Goal: Task Accomplishment & Management: Use online tool/utility

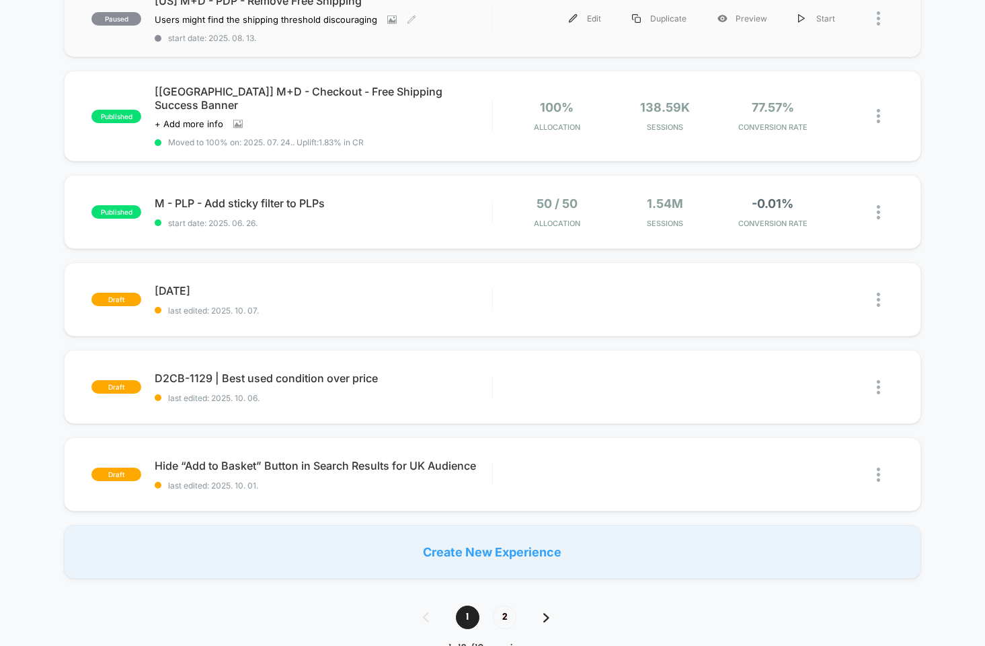
scroll to position [852, 0]
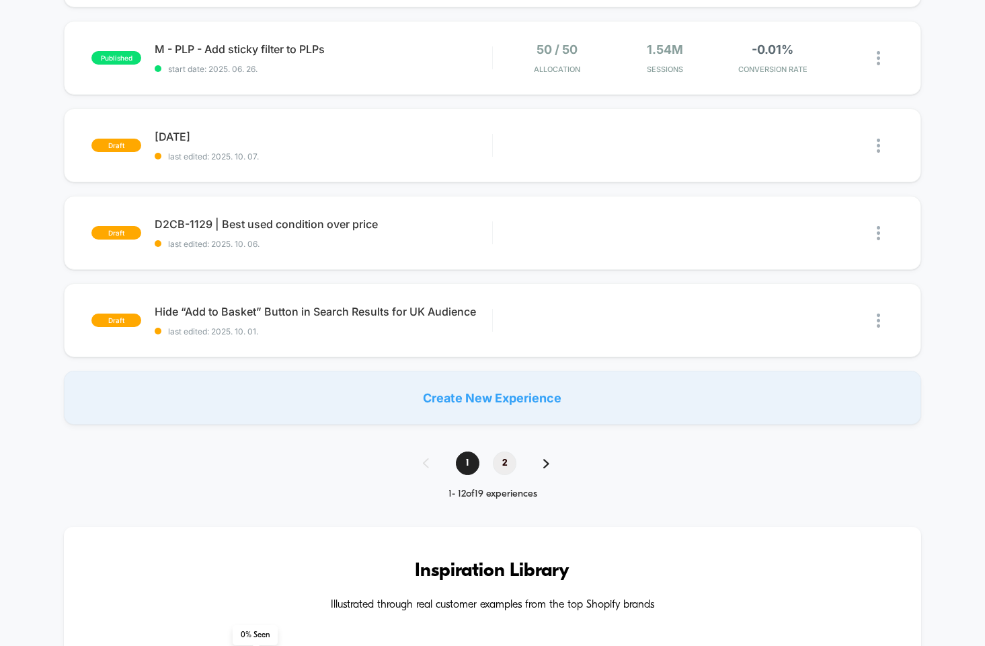
click at [510, 454] on span "2" at bounding box center [505, 463] width 24 height 24
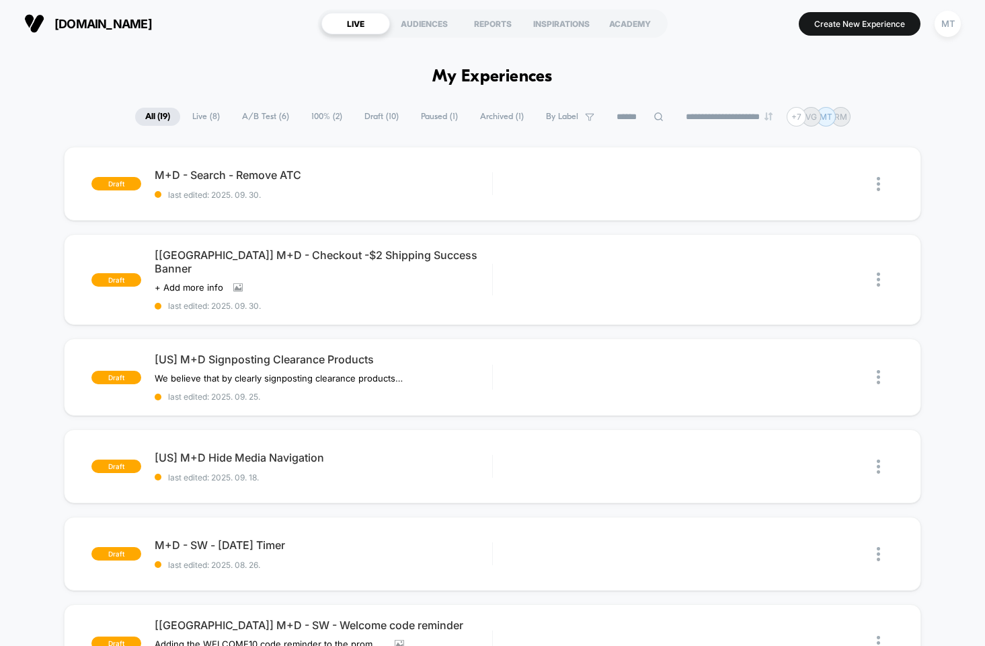
scroll to position [412, 0]
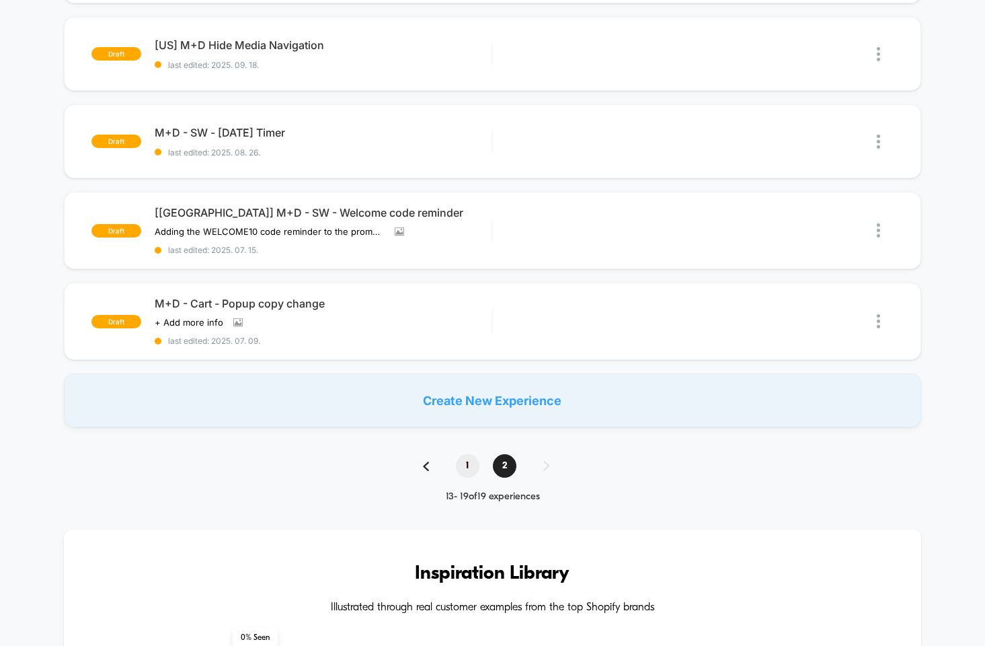
click at [466, 459] on span "1" at bounding box center [468, 466] width 24 height 24
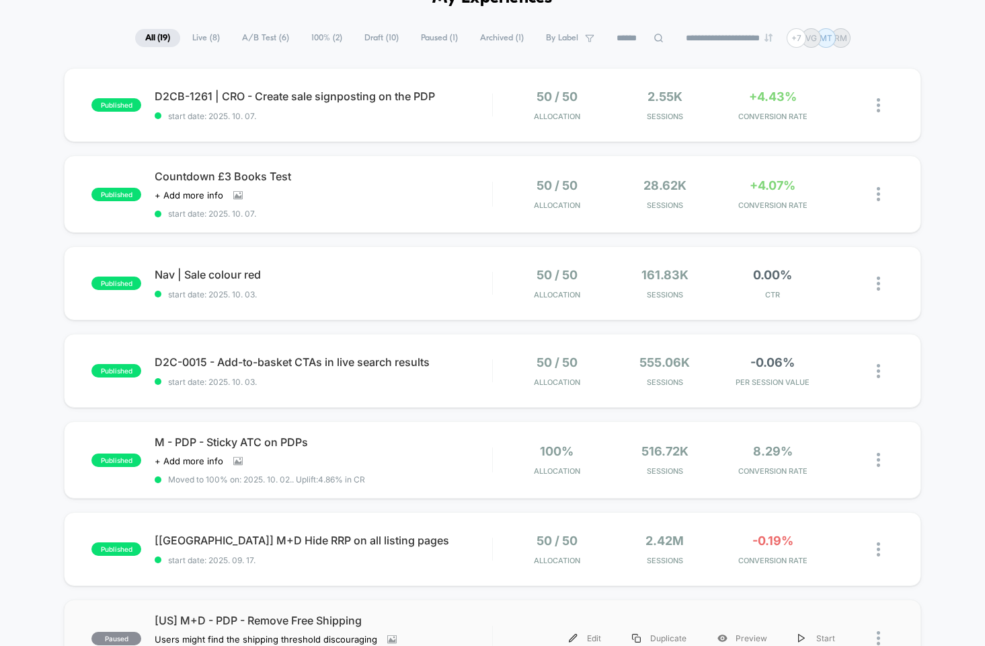
scroll to position [0, 0]
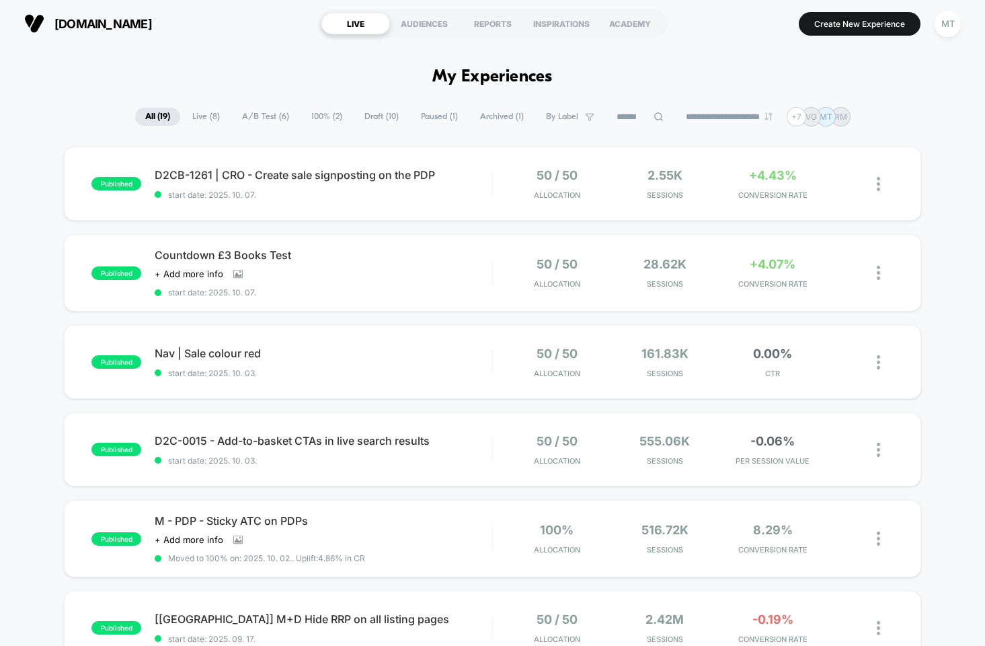
click at [251, 116] on span "A/B Test ( 6 )" at bounding box center [265, 117] width 67 height 18
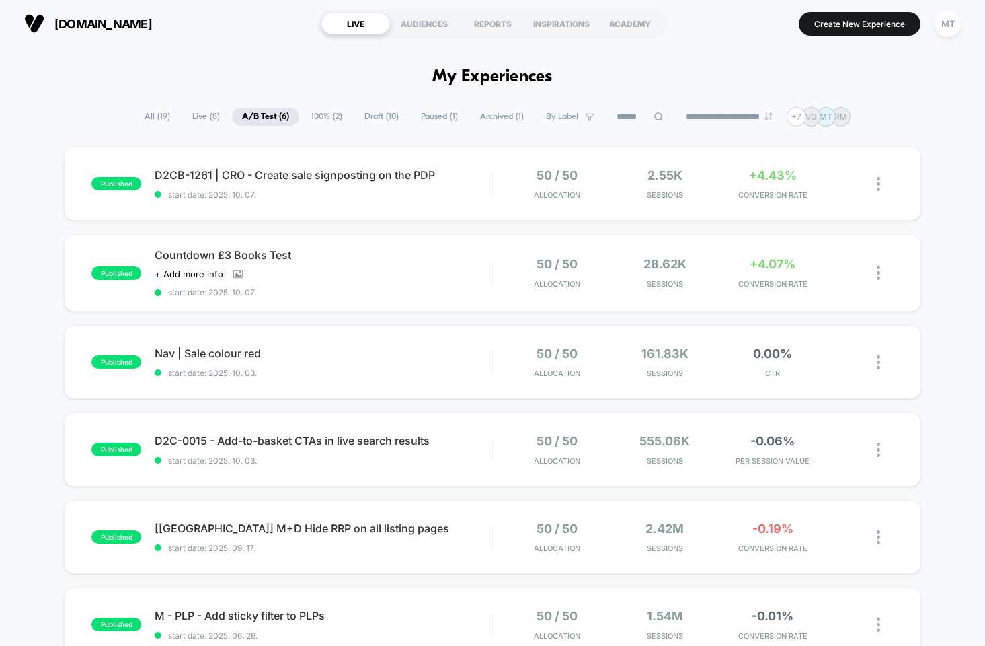
click at [428, 120] on span "Paused ( 1 )" at bounding box center [439, 117] width 57 height 18
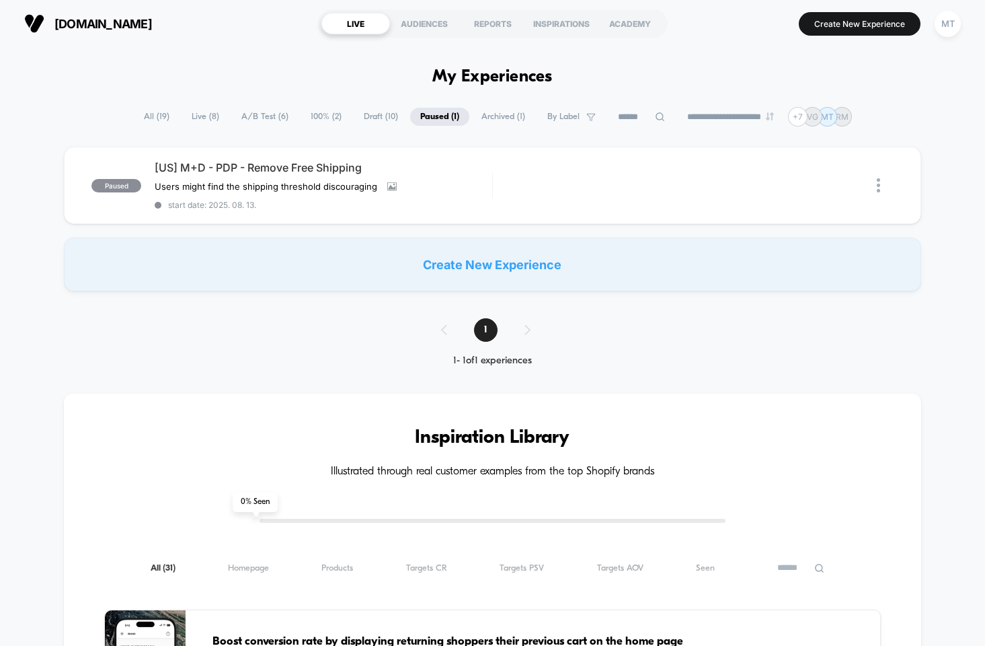
click at [373, 119] on span "Draft ( 10 )" at bounding box center [381, 117] width 54 height 18
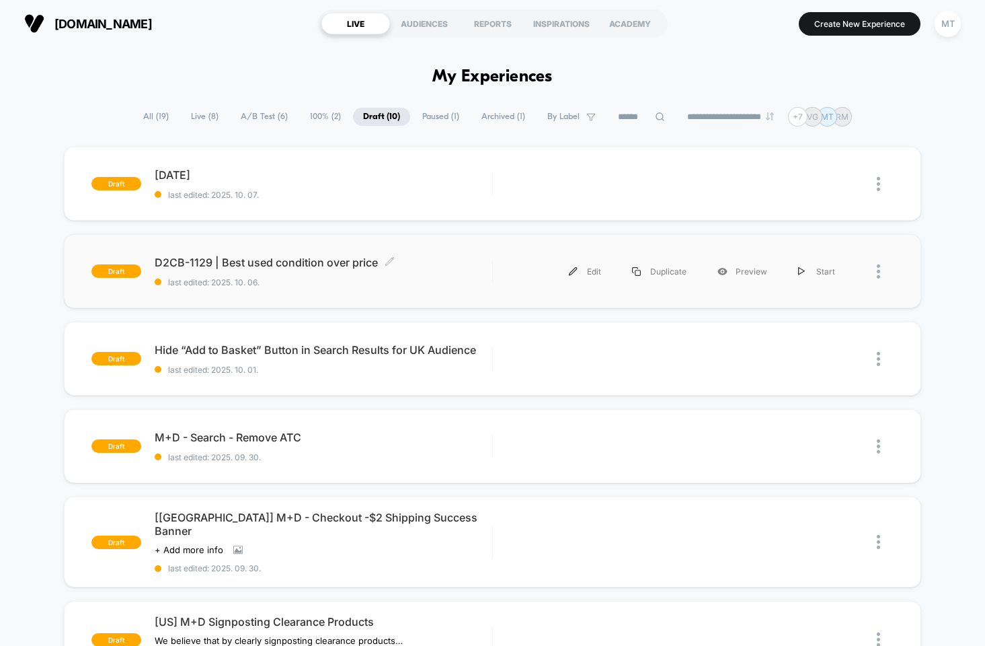
click at [291, 266] on span "D2CB-1129 | Best used condition over price Click to edit experience details" at bounding box center [324, 262] width 338 height 13
click at [753, 272] on div "Preview" at bounding box center [742, 271] width 81 height 30
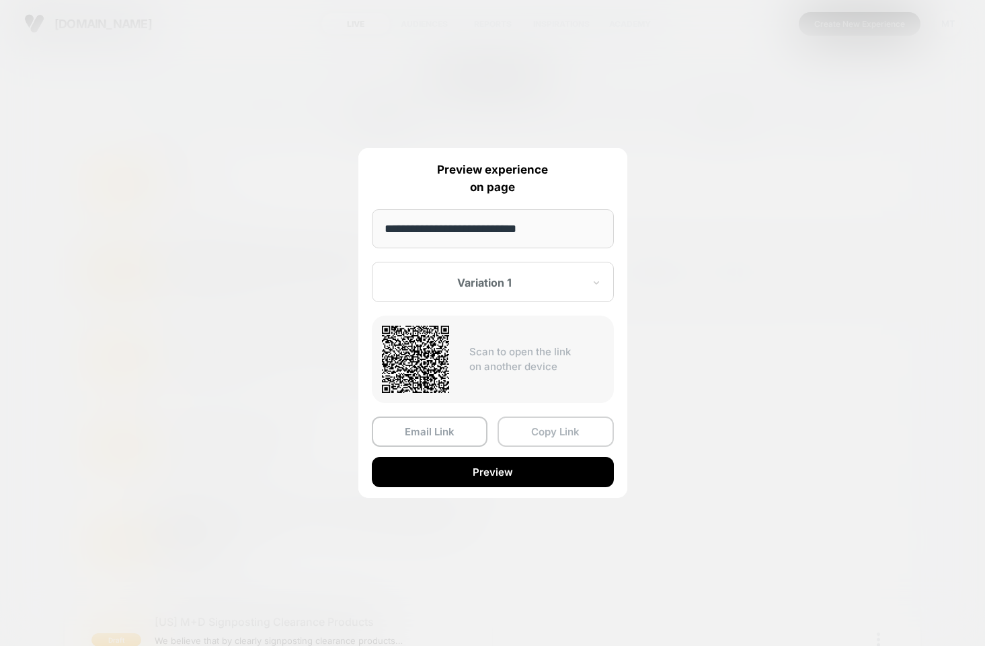
click at [576, 432] on button "Copy Link" at bounding box center [556, 431] width 116 height 30
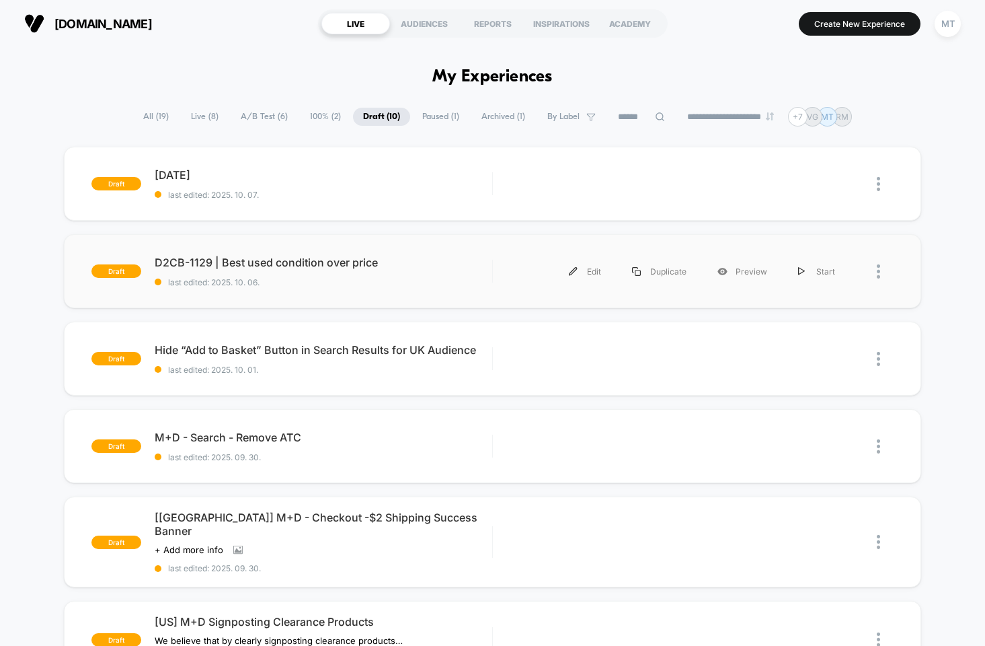
click at [283, 288] on div "draft D2CB-1129 | Best used condition over price last edited: 2025. 10. 06. Edi…" at bounding box center [492, 271] width 857 height 74
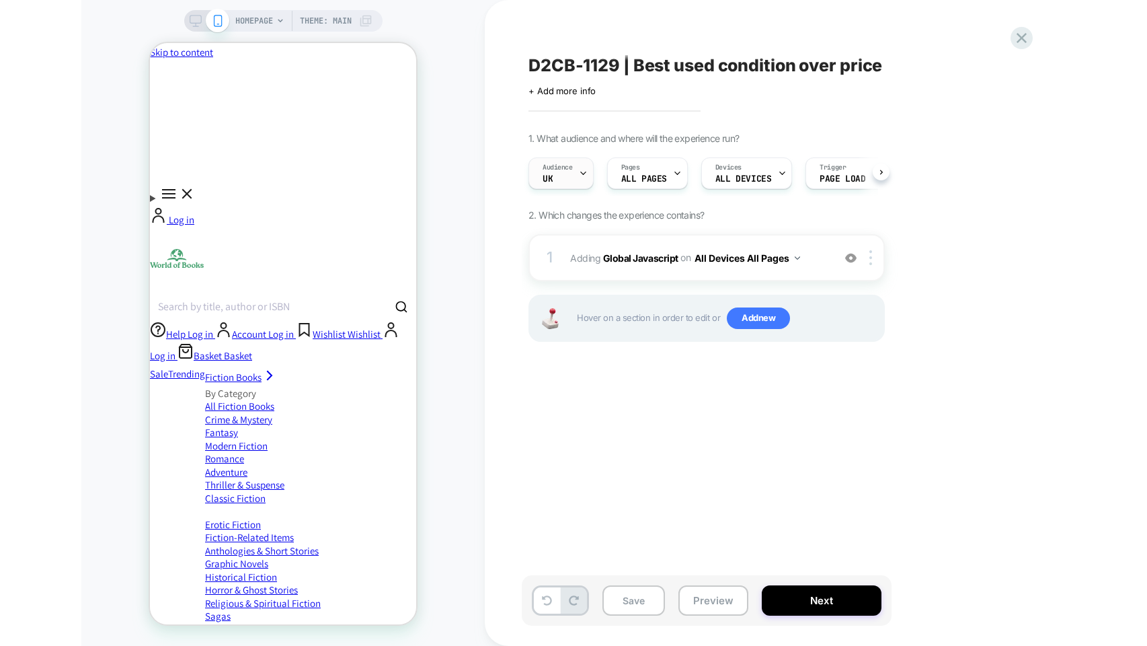
scroll to position [0, 1]
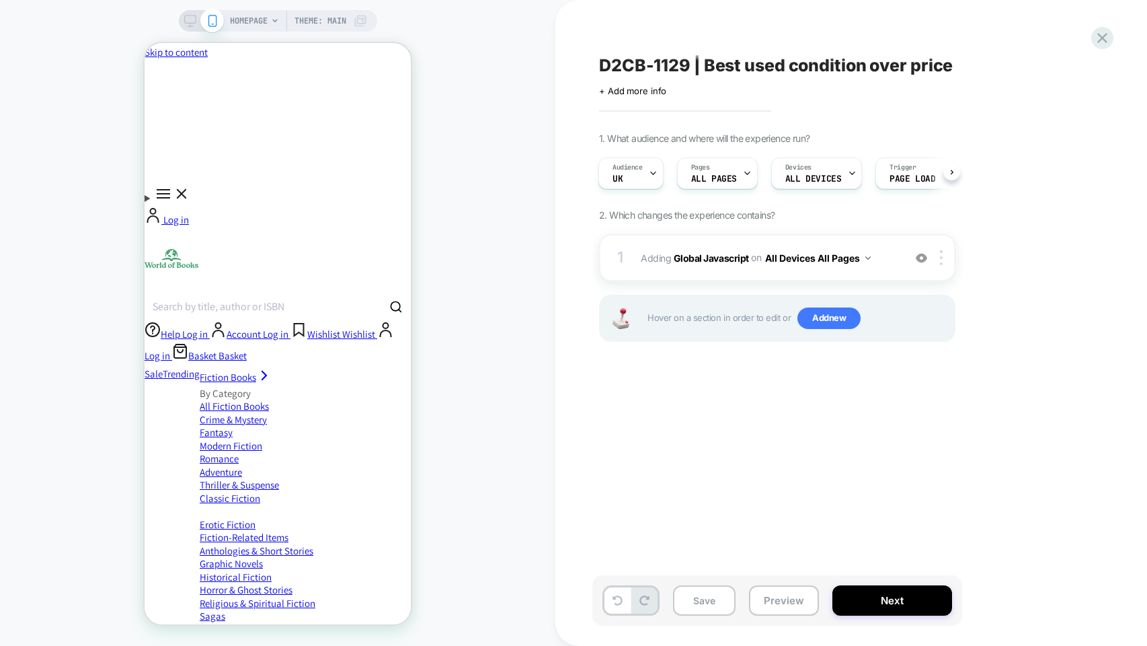
click at [184, 17] on icon at bounding box center [190, 21] width 12 height 12
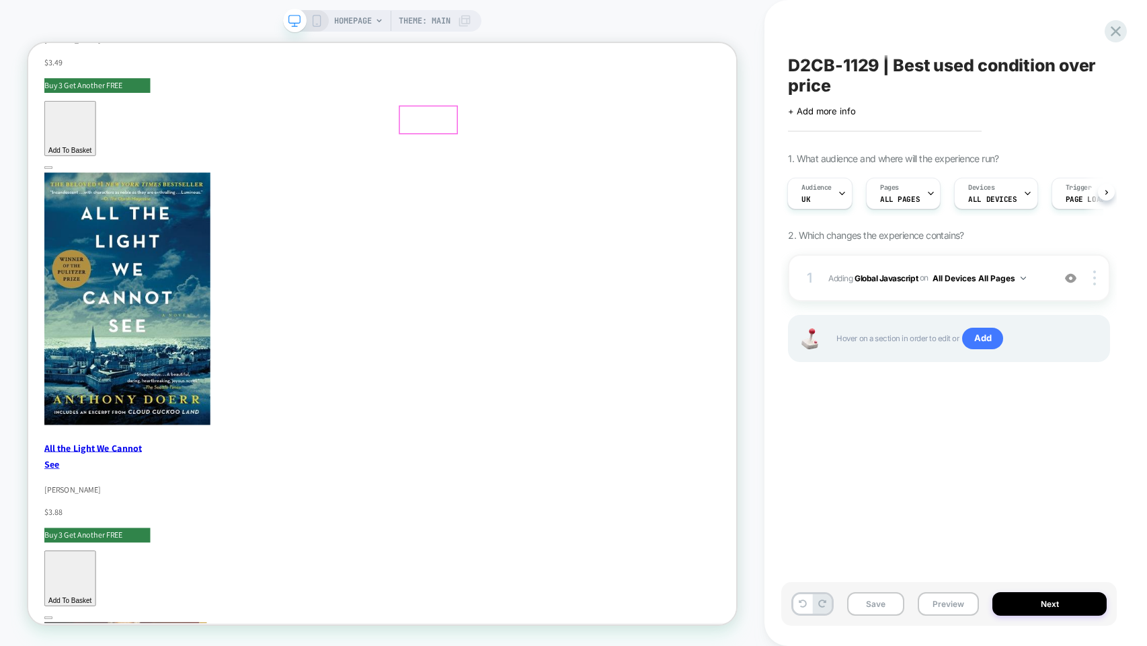
scroll to position [2486, 0]
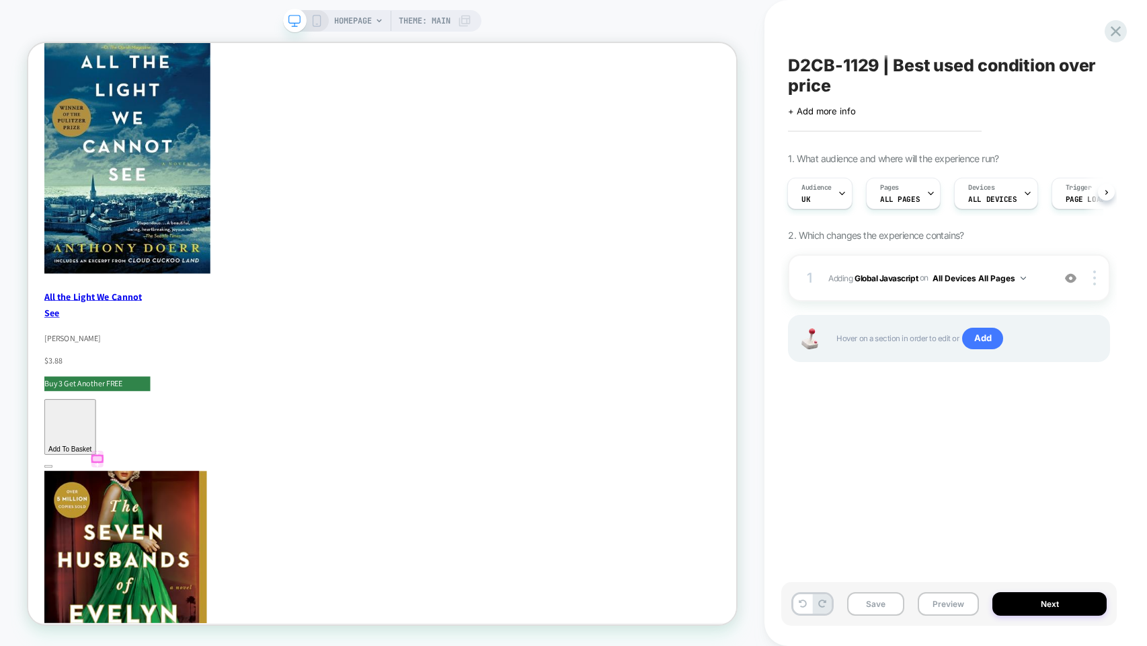
click at [120, 600] on div at bounding box center [120, 597] width 13 height 8
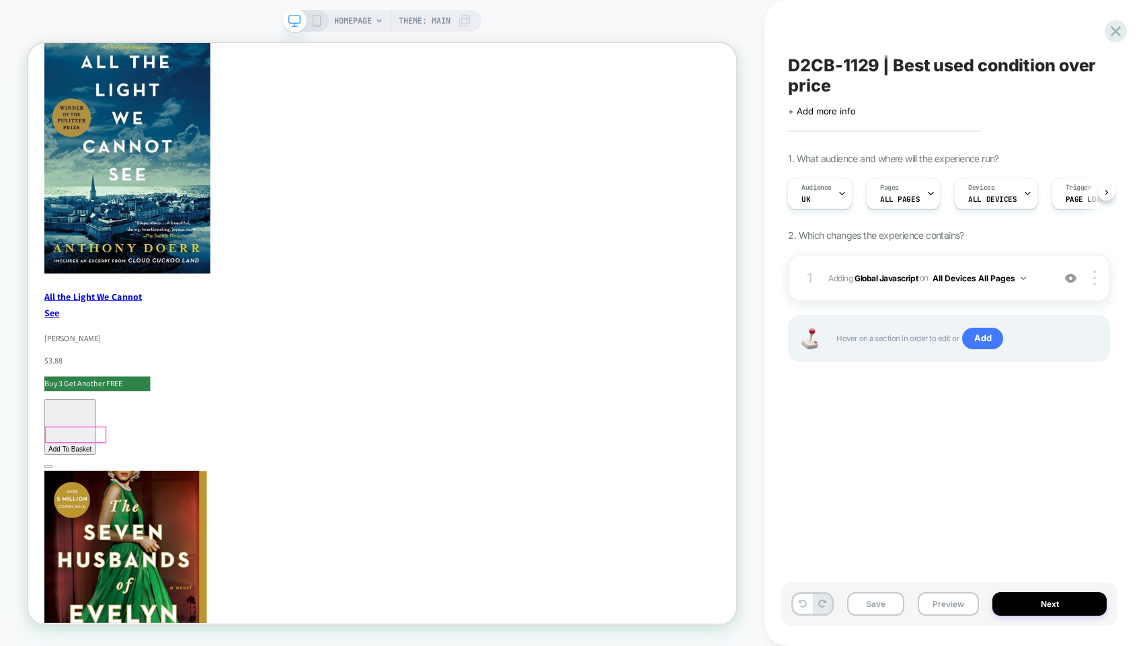
scroll to position [1366, 0]
click at [985, 453] on div "D2CB-1129 | Best used condition over price Click to edit experience details + A…" at bounding box center [949, 322] width 336 height 619
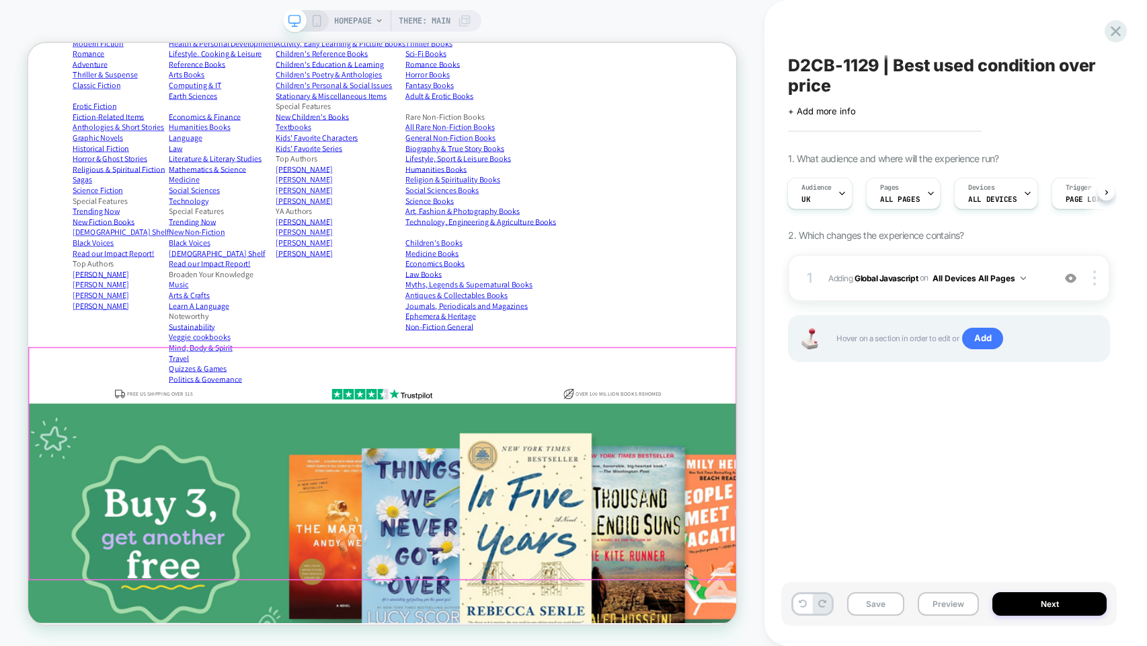
scroll to position [0, 0]
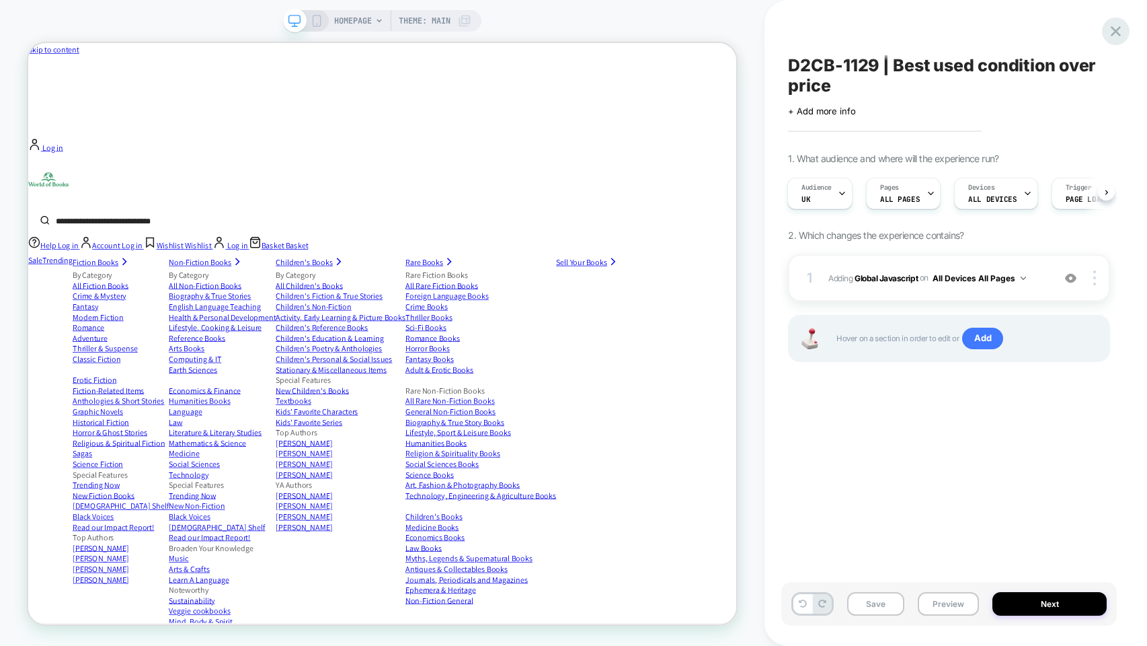
click at [985, 33] on icon at bounding box center [1116, 31] width 18 height 18
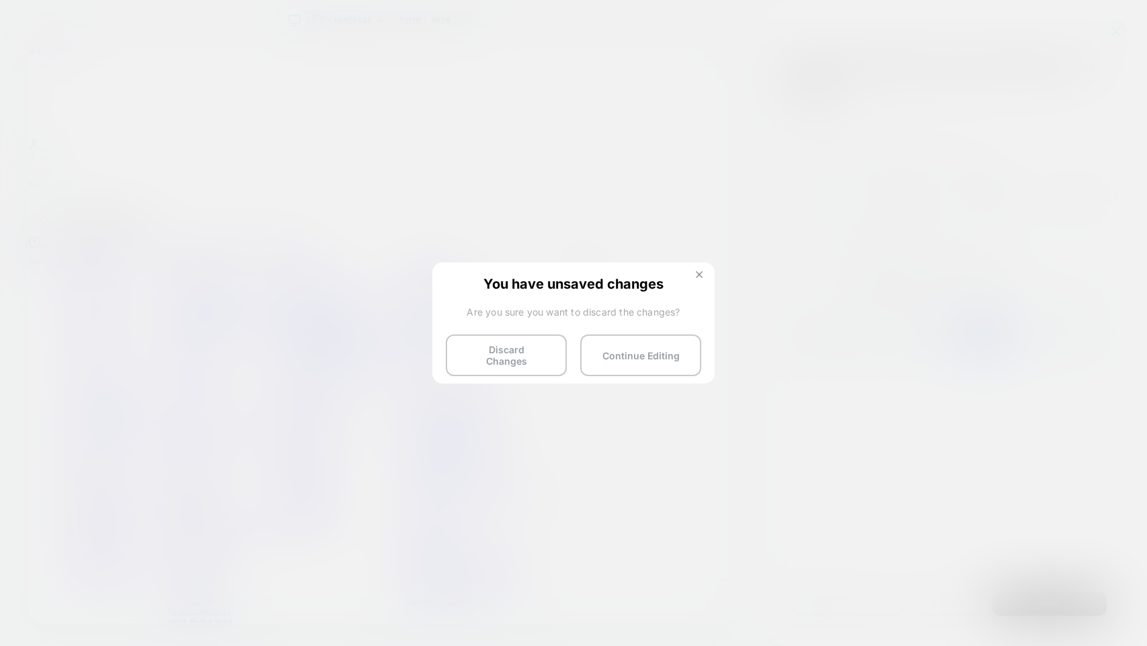
drag, startPoint x: 699, startPoint y: 274, endPoint x: 896, endPoint y: 307, distance: 199.8
click at [699, 274] on img at bounding box center [699, 274] width 7 height 7
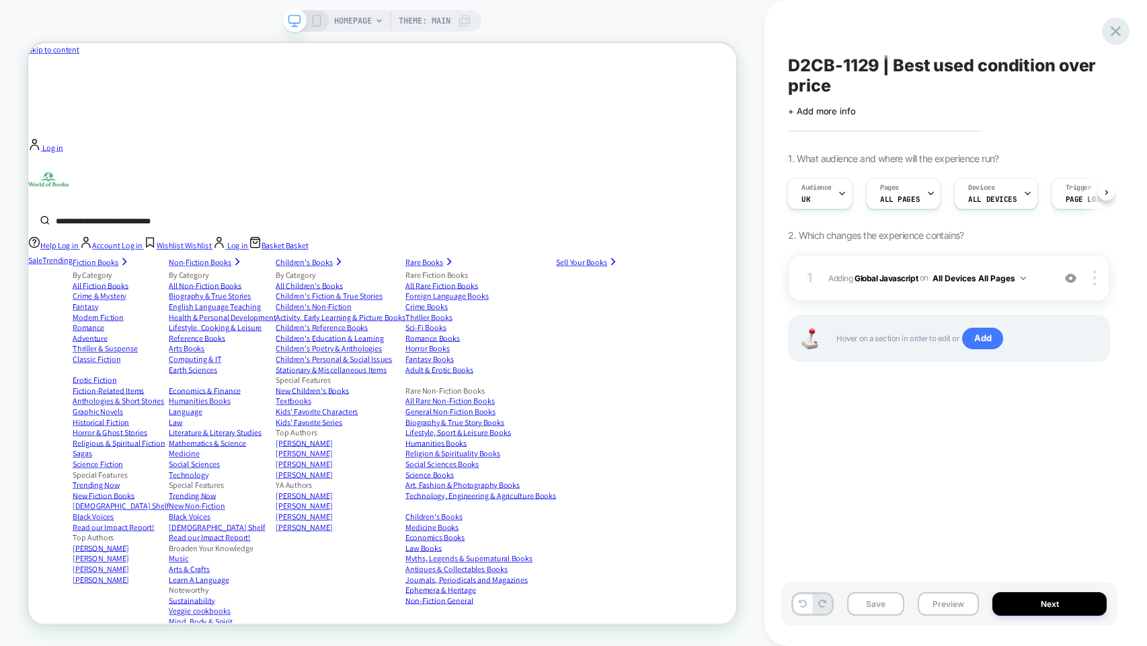
click at [985, 33] on icon at bounding box center [1116, 31] width 10 height 10
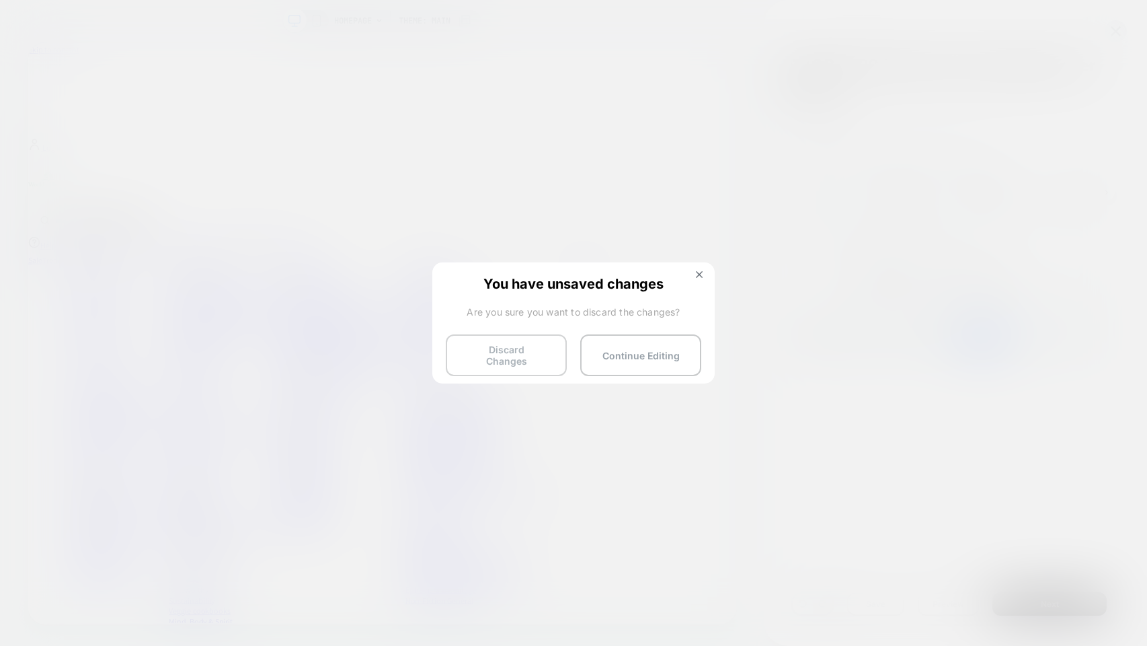
click at [519, 351] on button "Discard Changes" at bounding box center [506, 355] width 121 height 42
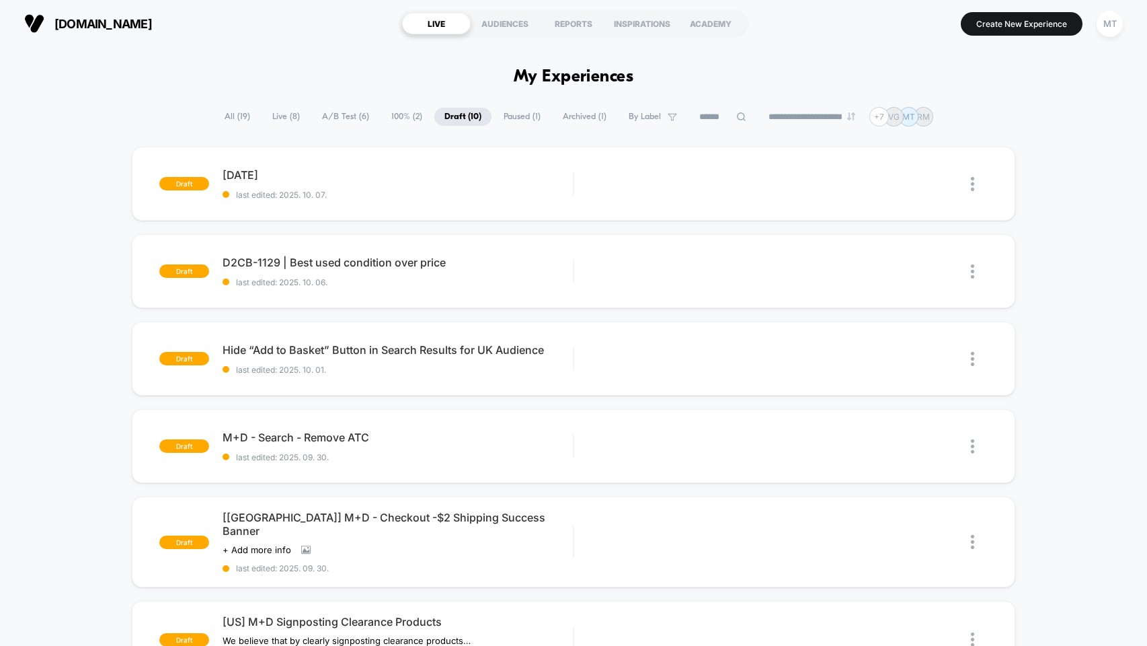
click at [273, 122] on span "Live ( 8 )" at bounding box center [286, 117] width 48 height 18
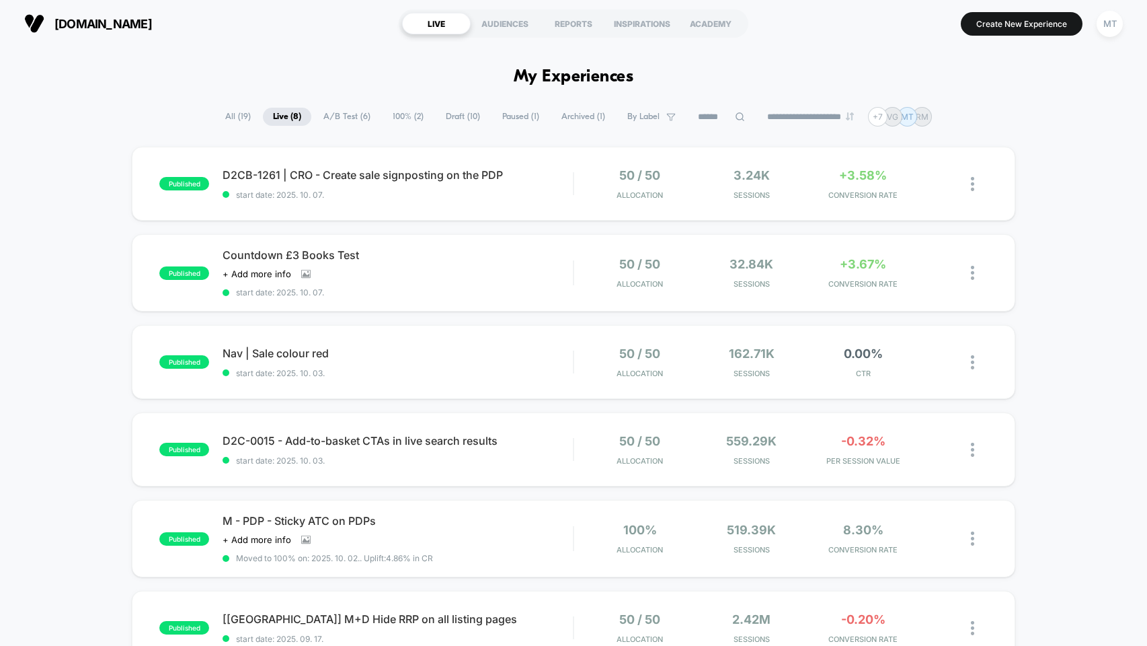
click at [336, 116] on span "A/B Test ( 6 )" at bounding box center [346, 117] width 67 height 18
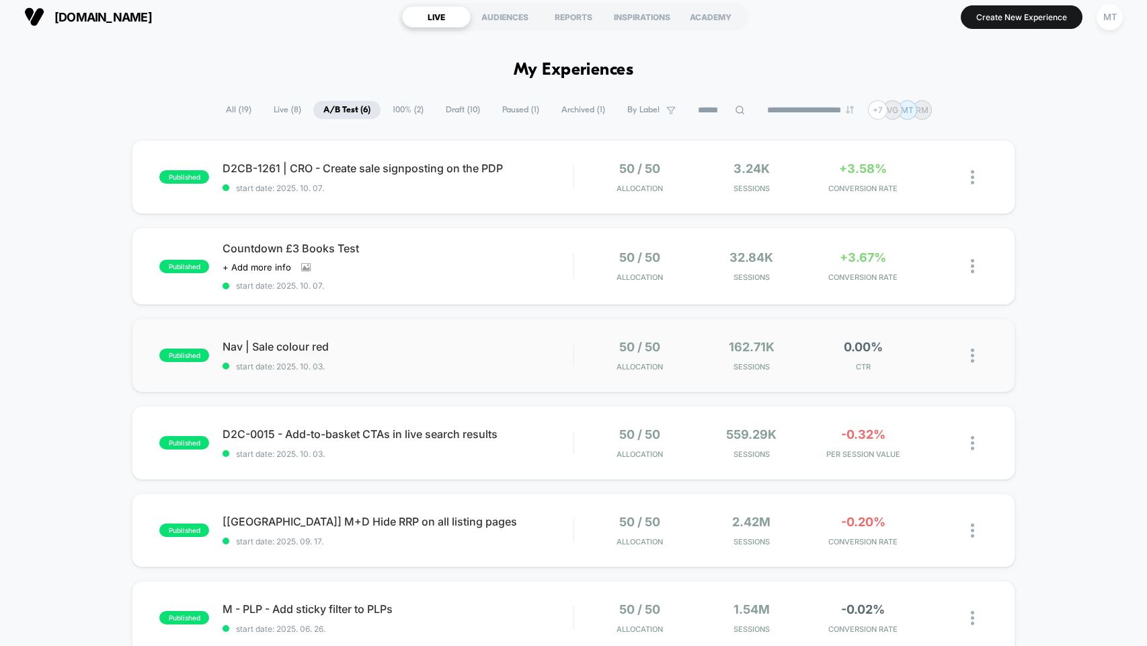
scroll to position [4, 0]
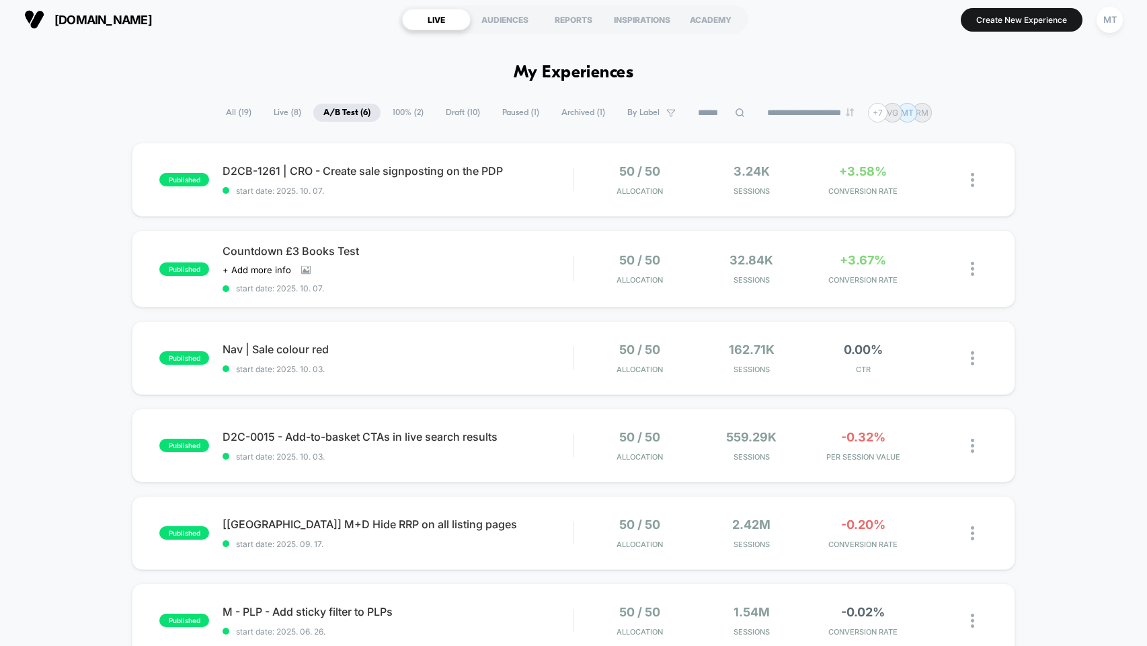
click at [453, 114] on span "Draft ( 10 )" at bounding box center [463, 113] width 54 height 18
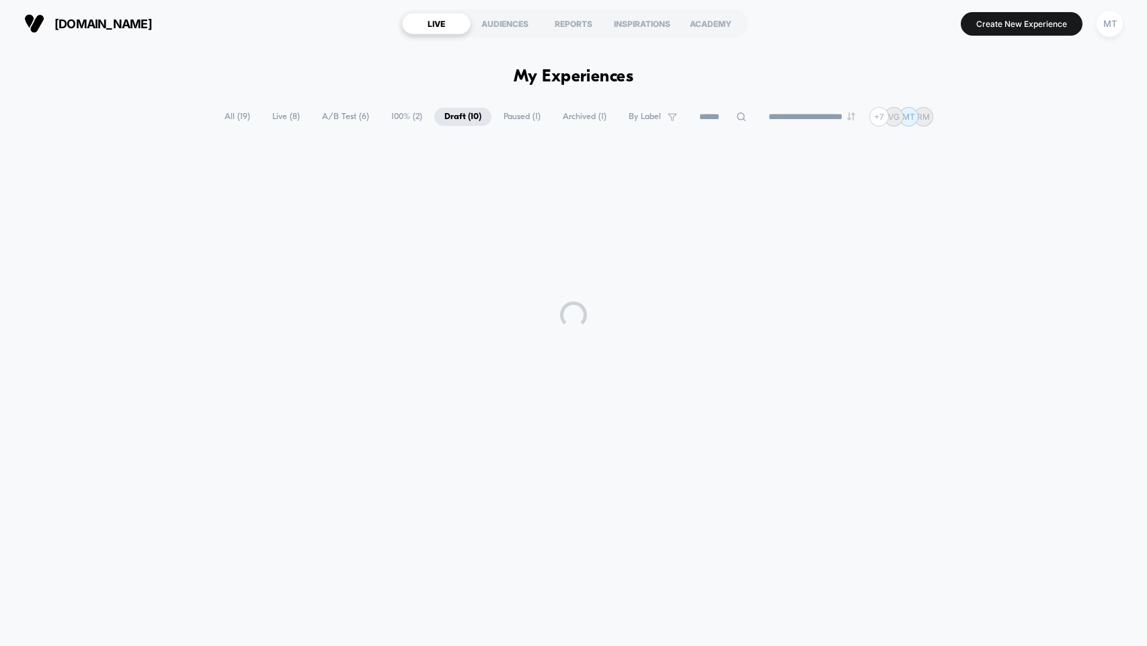
scroll to position [0, 0]
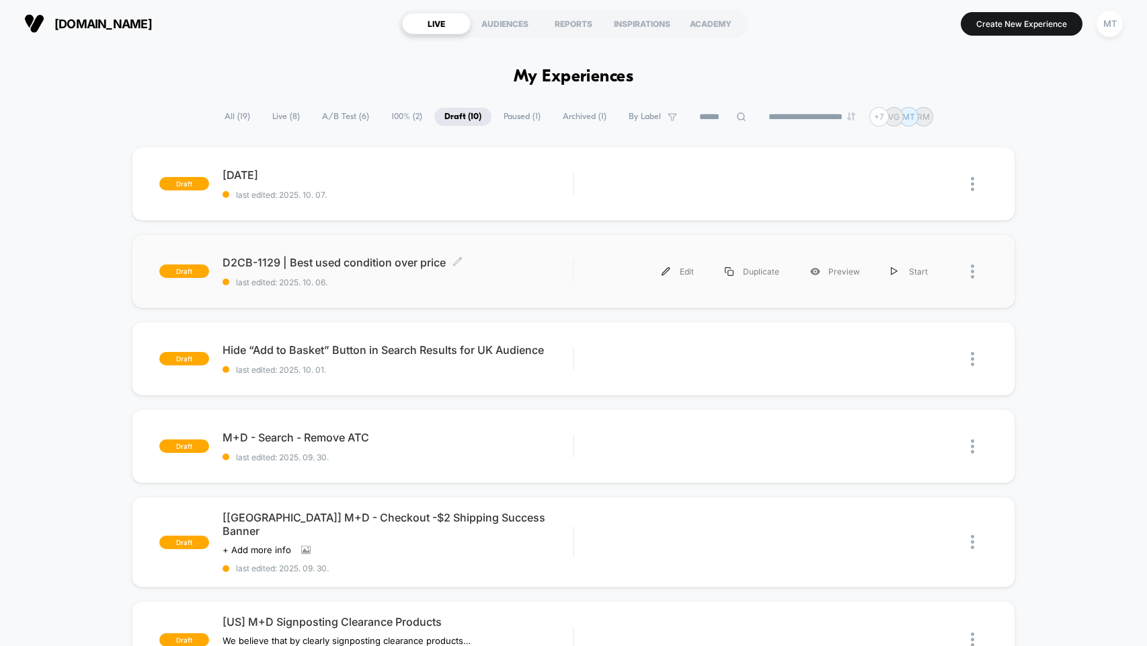
click at [513, 270] on div "D2CB-1129 | Best used condition over price Click to edit experience details Cli…" at bounding box center [398, 272] width 350 height 32
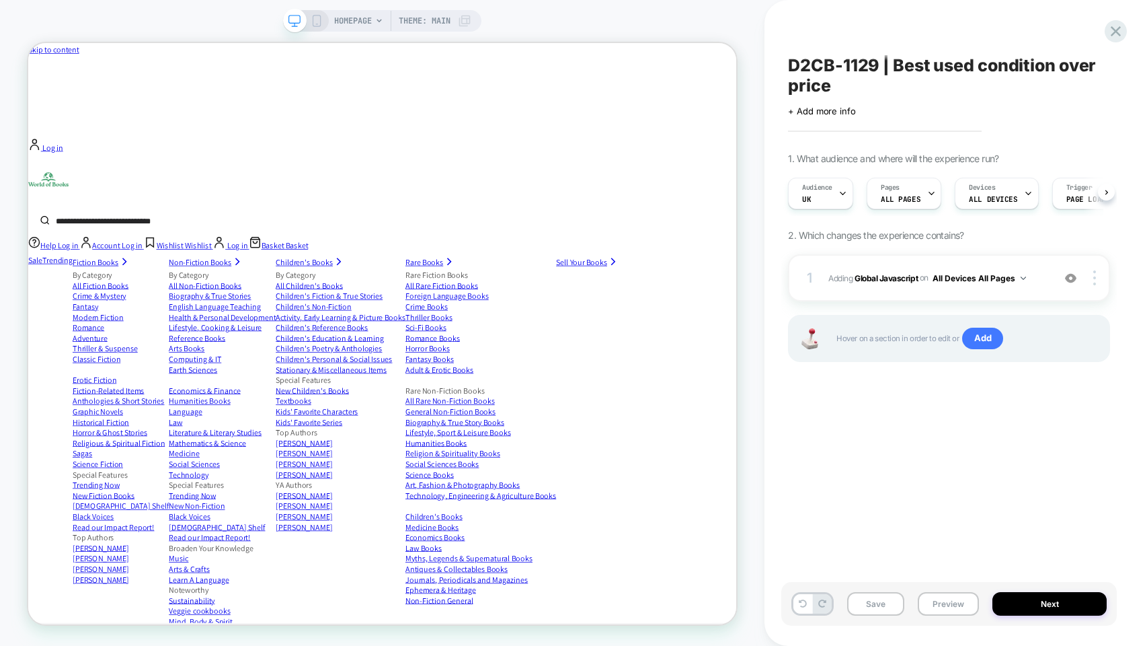
scroll to position [0, 1]
click at [985, 278] on div at bounding box center [1097, 277] width 26 height 15
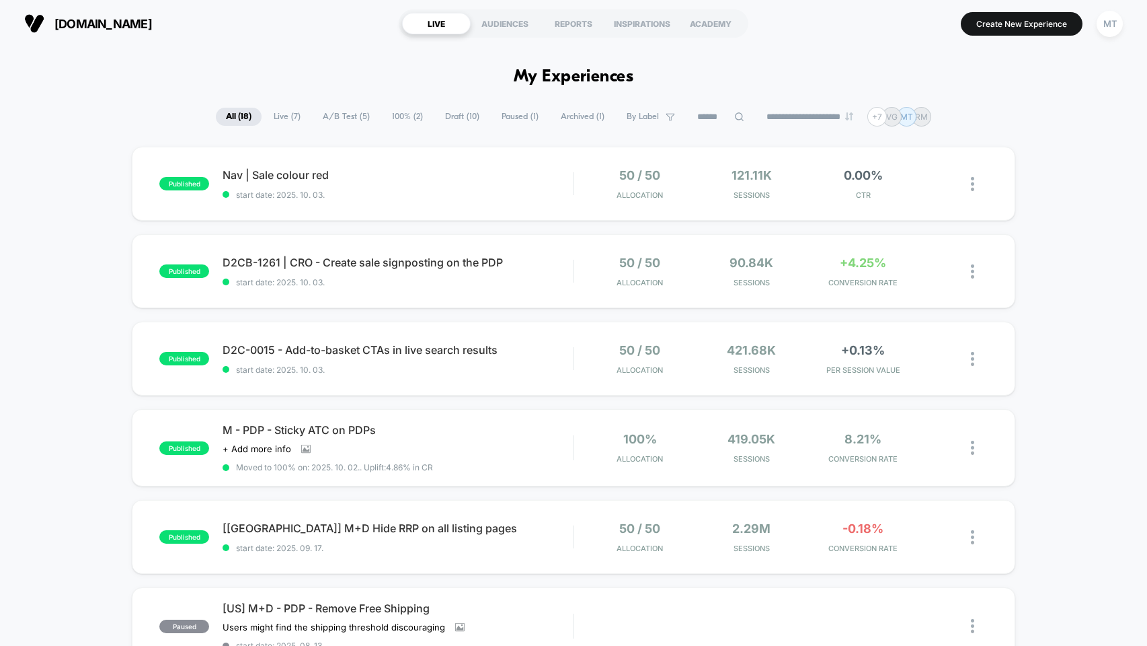
click at [451, 118] on span "Draft ( 10 )" at bounding box center [462, 117] width 54 height 18
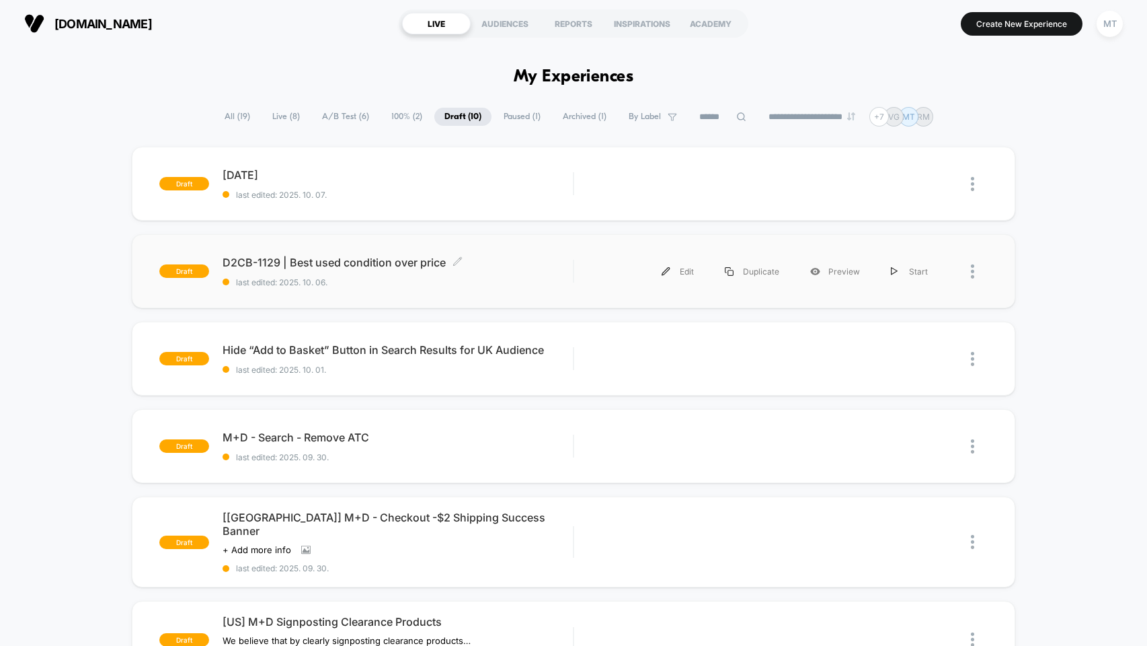
click at [508, 264] on span "D2CB-1129 | Best used condition over price Click to edit experience details" at bounding box center [398, 262] width 350 height 13
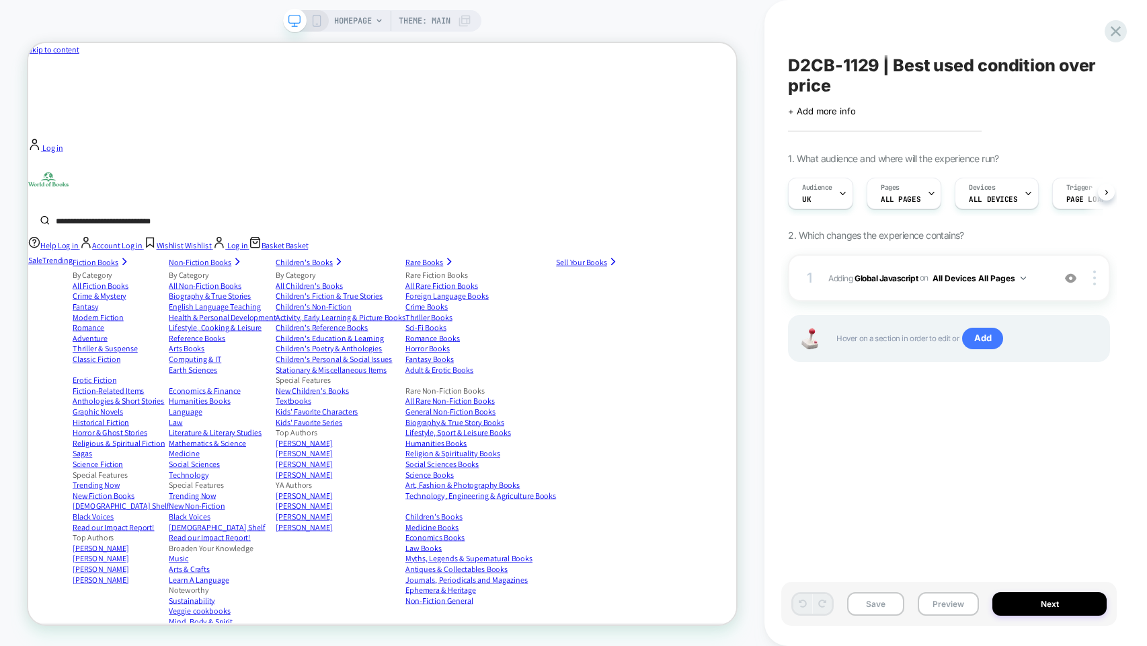
scroll to position [0, 1]
